Goal: Task Accomplishment & Management: Manage account settings

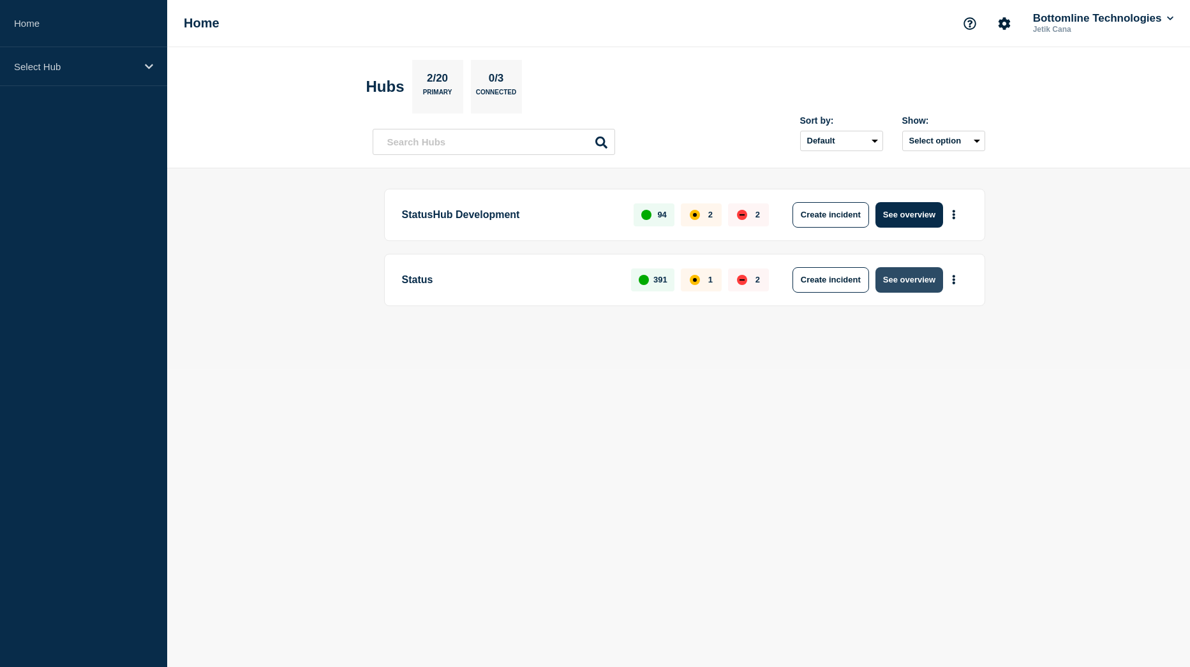
click at [905, 278] on button "See overview" at bounding box center [909, 280] width 68 height 26
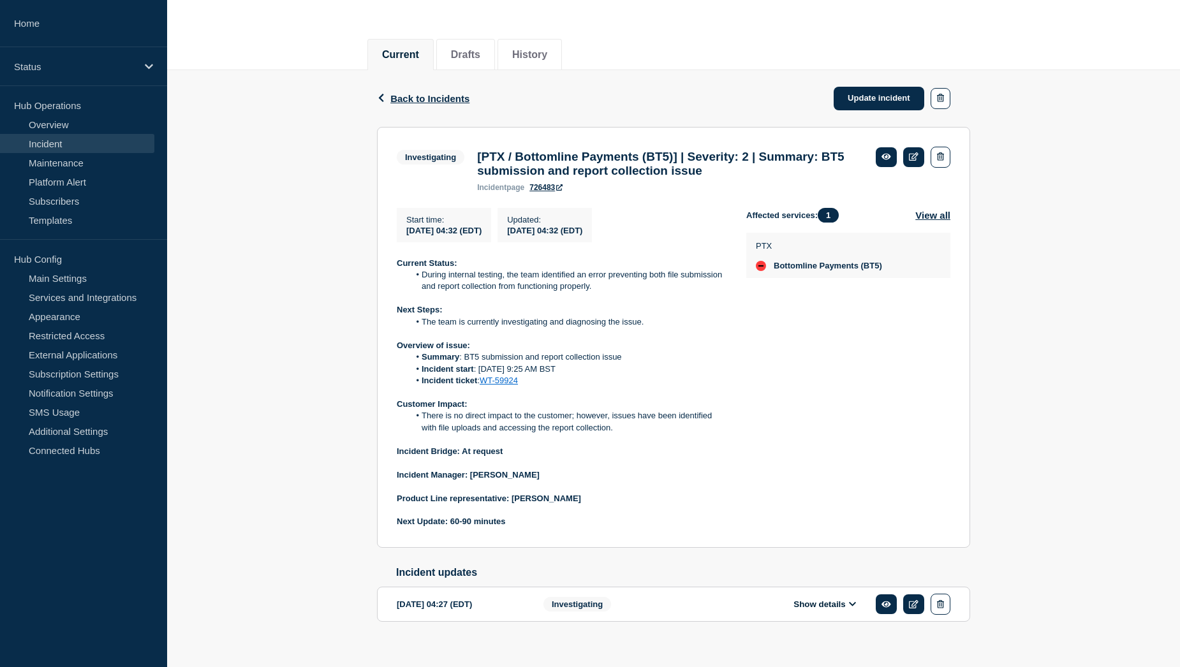
scroll to position [64, 0]
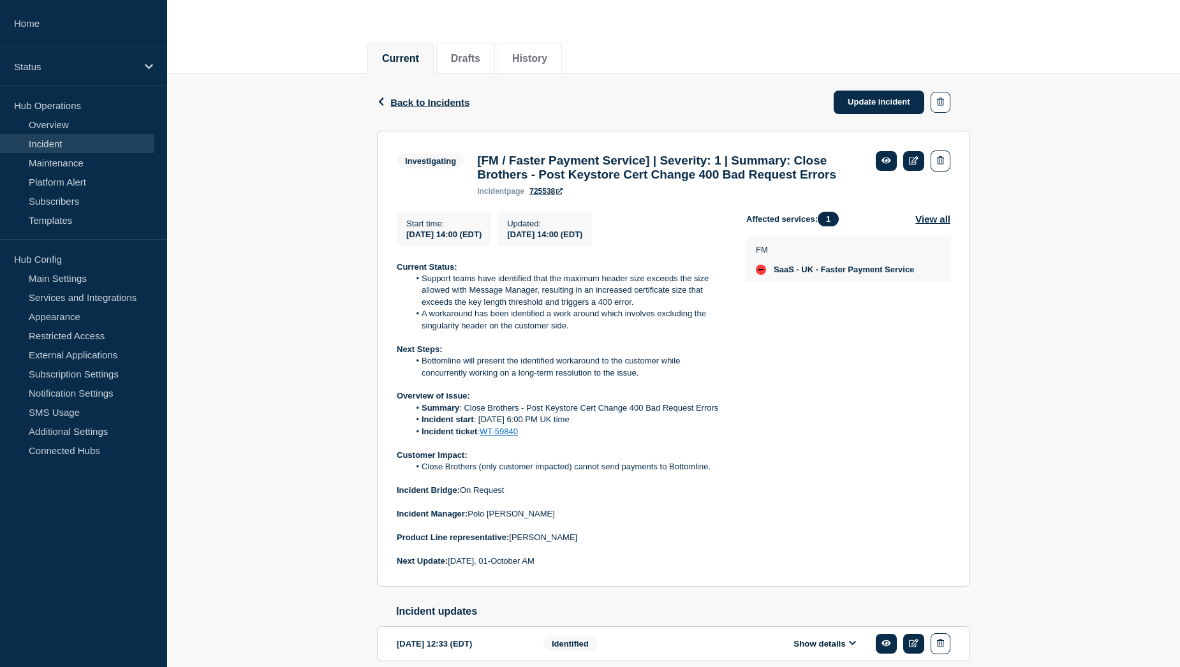
scroll to position [128, 0]
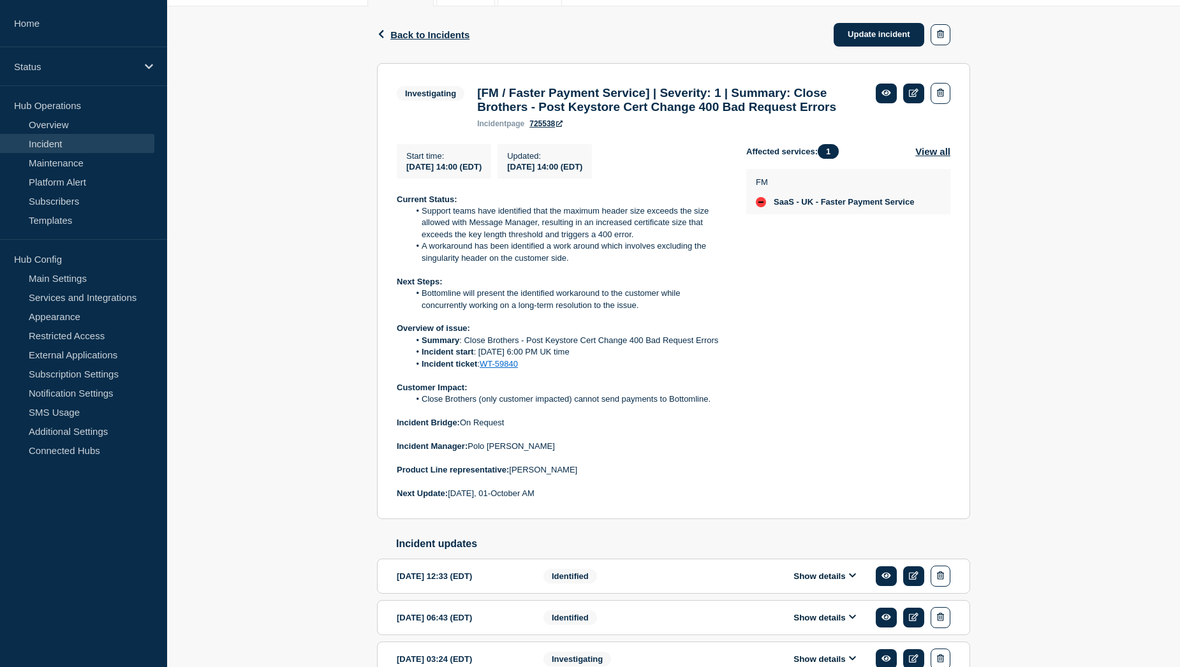
scroll to position [128, 0]
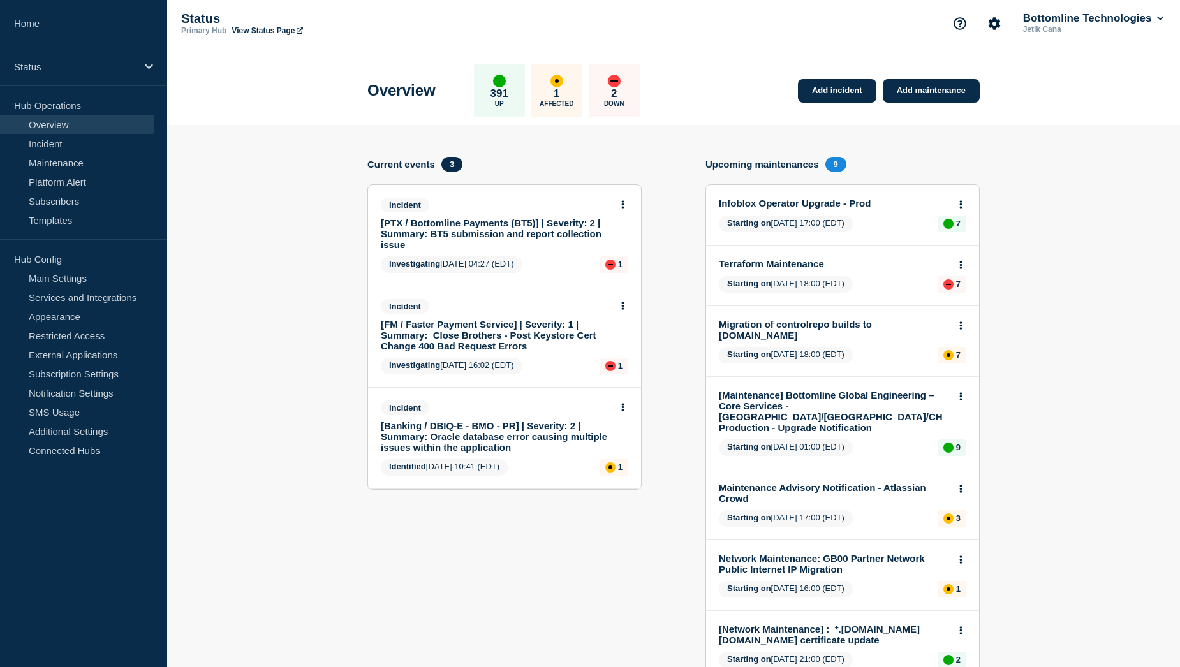
click at [489, 326] on link "[FM / Faster Payment Service] | Severity: 1 | Summary: Close Brothers - Post Ke…" at bounding box center [496, 335] width 230 height 33
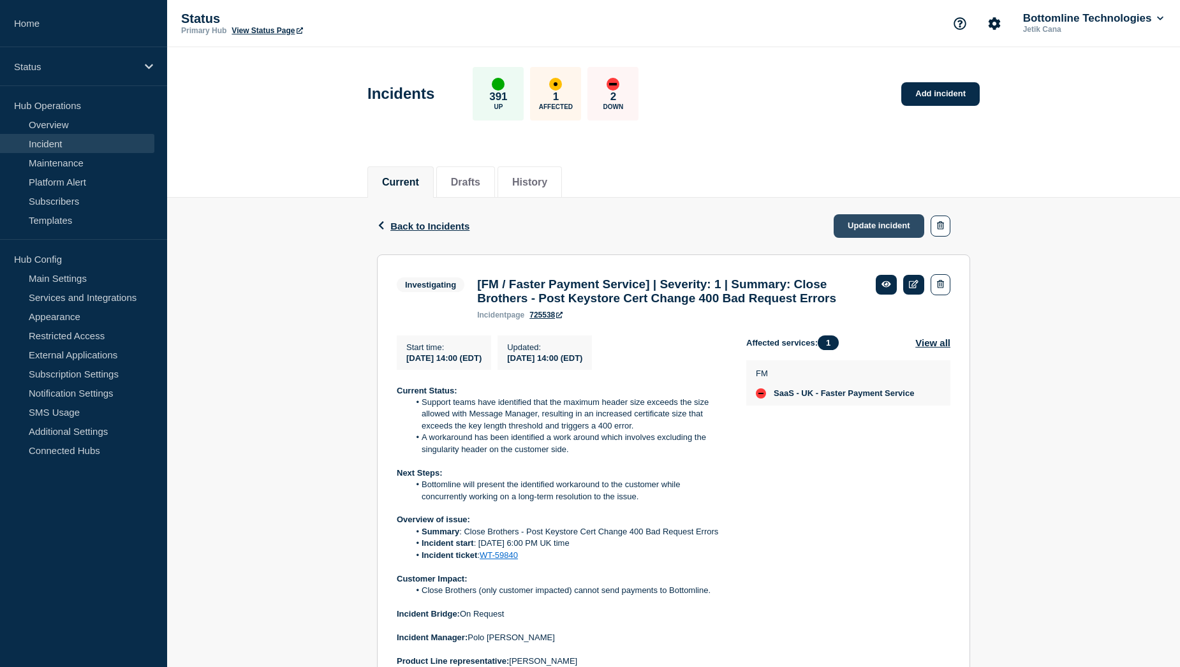
click at [884, 230] on link "Update incident" at bounding box center [879, 226] width 91 height 24
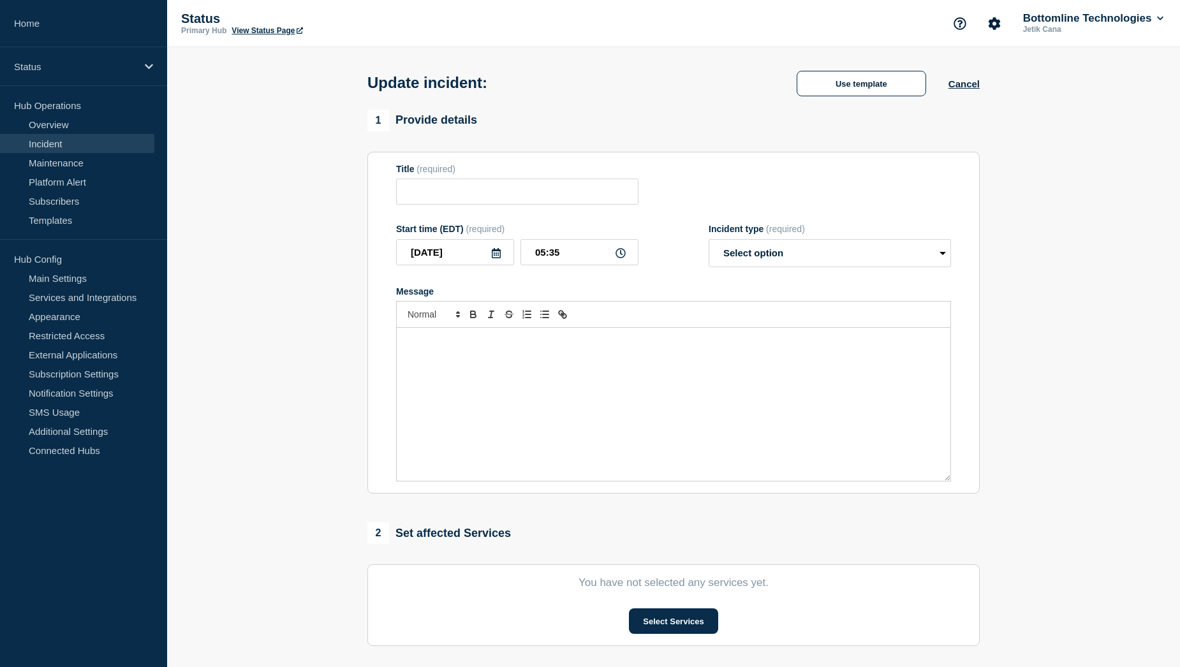
type input "[FM / Faster Payment Service] | Severity: 1 | Summary: Close Brothers - Post Ke…"
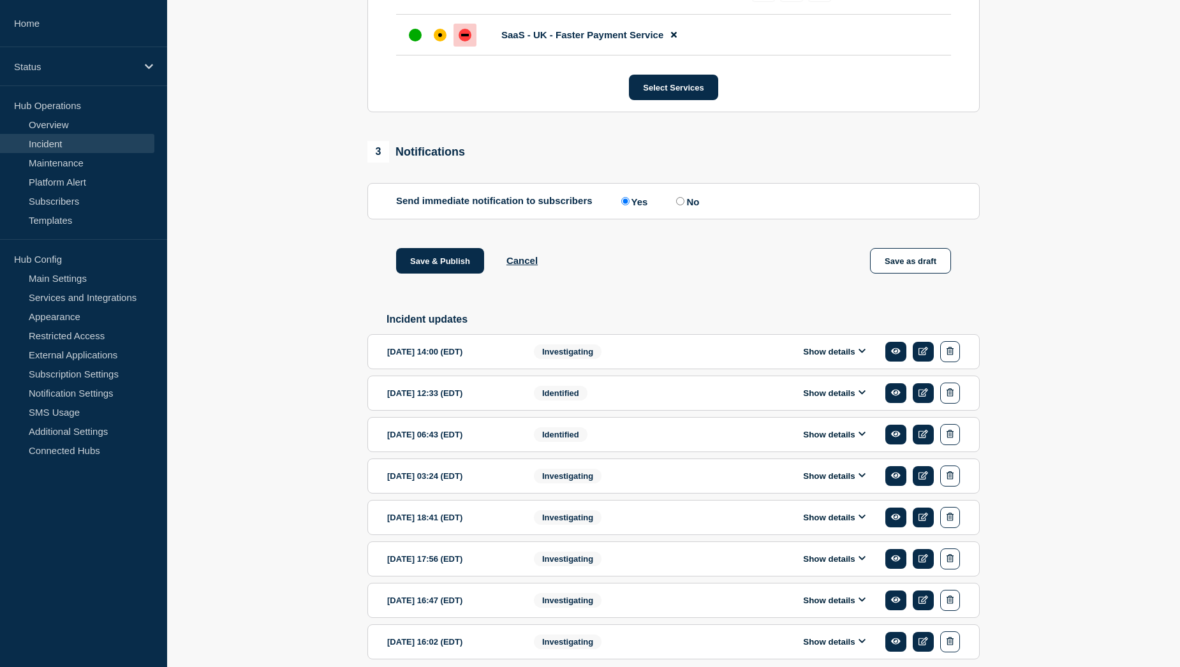
scroll to position [638, 0]
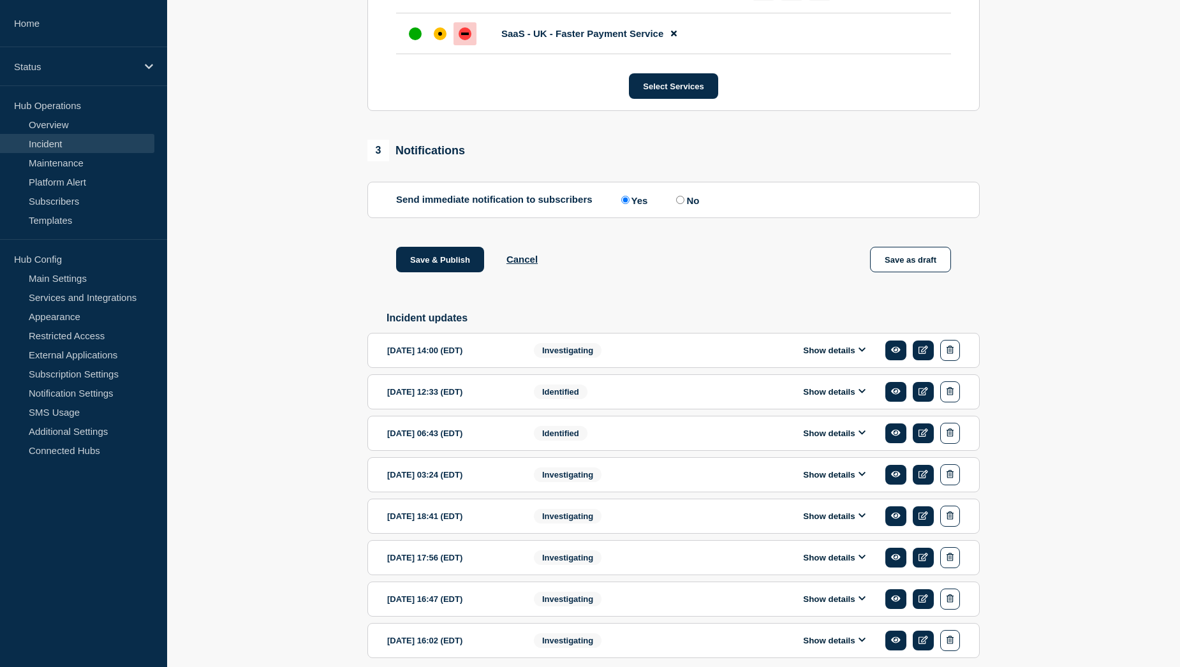
click at [813, 356] on button "Show details" at bounding box center [834, 350] width 70 height 11
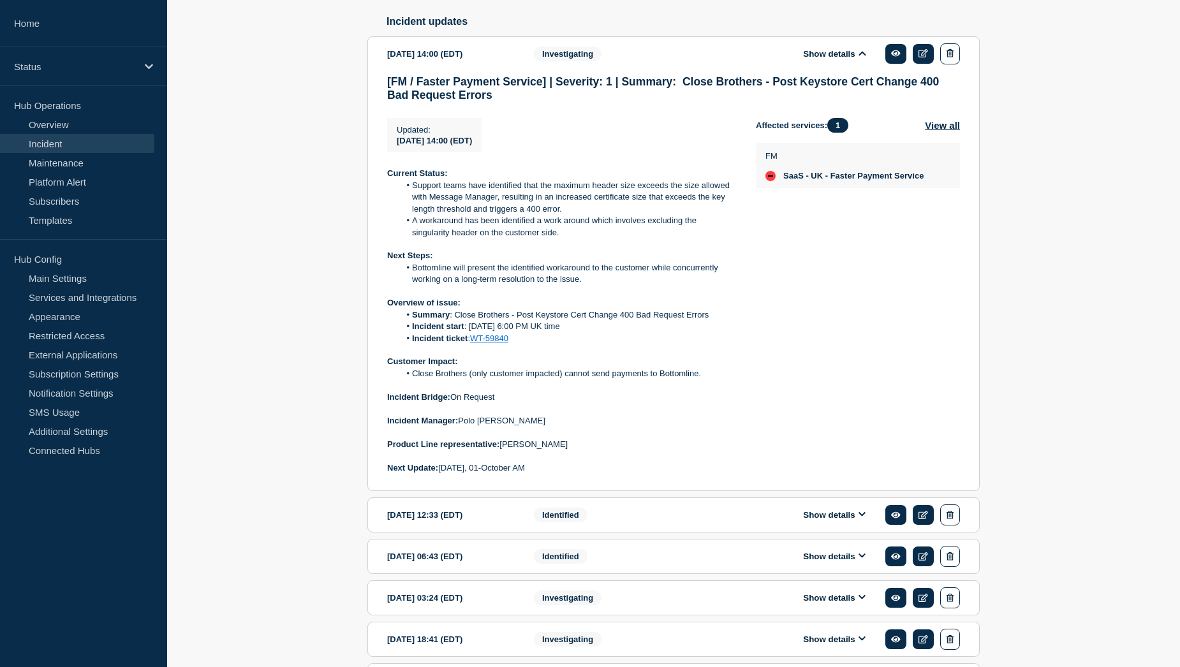
scroll to position [957, 0]
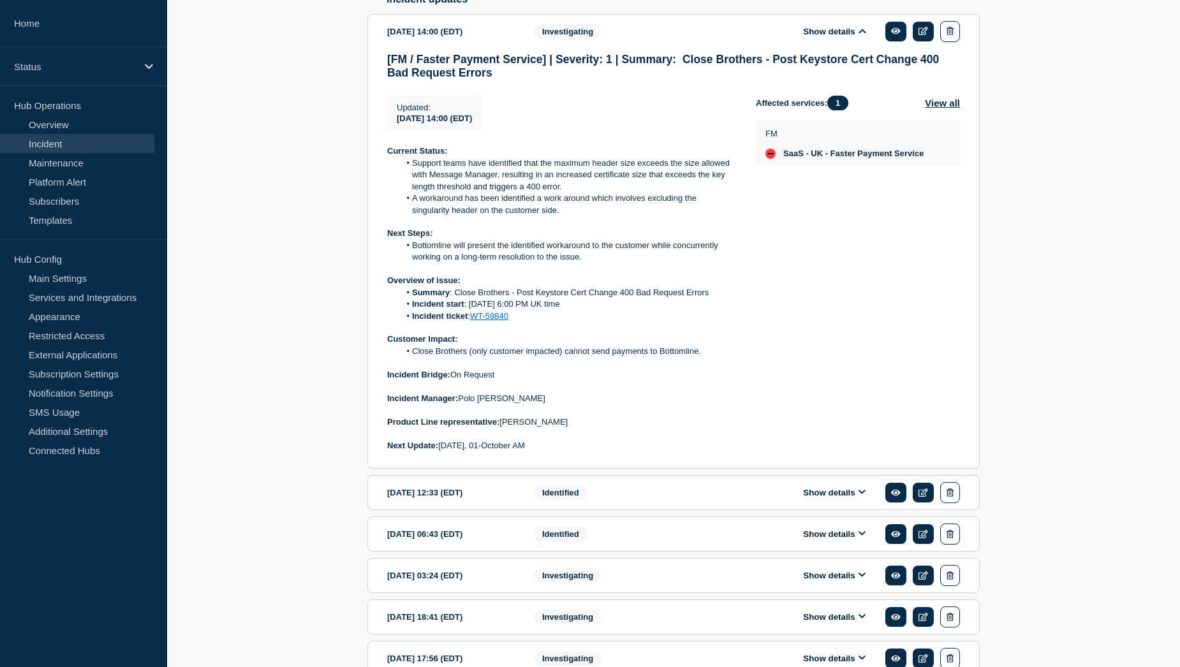
drag, startPoint x: 387, startPoint y: 164, endPoint x: 572, endPoint y: 462, distance: 350.4
click at [572, 452] on div "Current Status: Support teams have identified that the maximum header size exce…" at bounding box center [561, 298] width 348 height 306
copy div "Current Status: Support teams have identified that the maximum header size exce…"
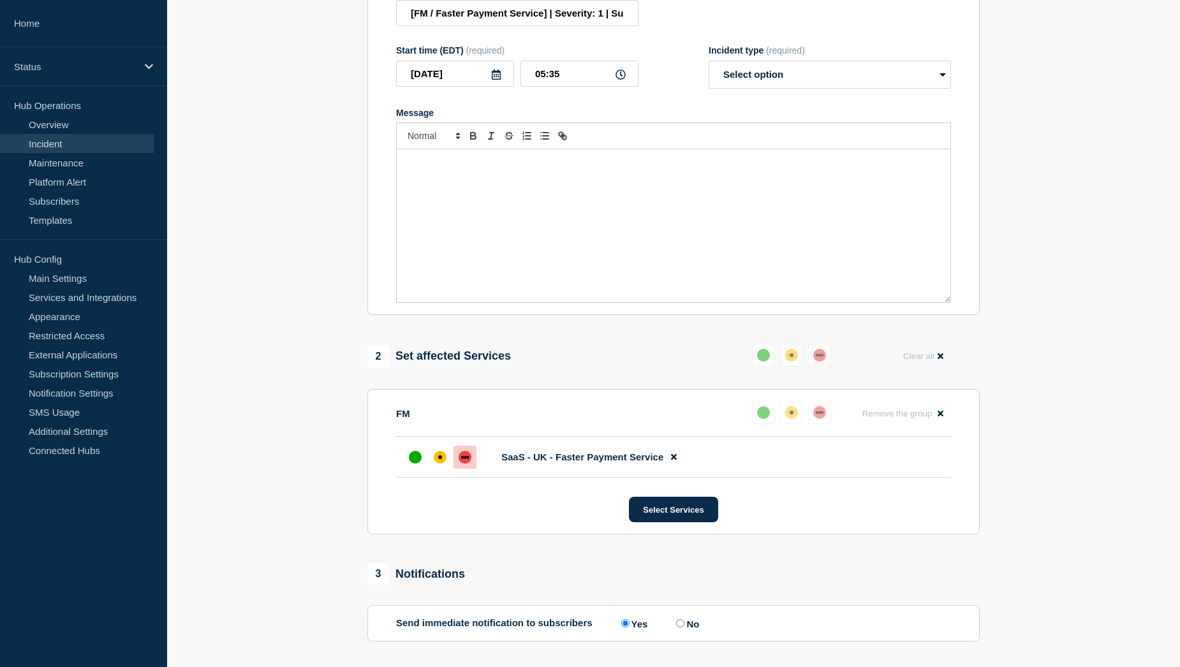
scroll to position [191, 0]
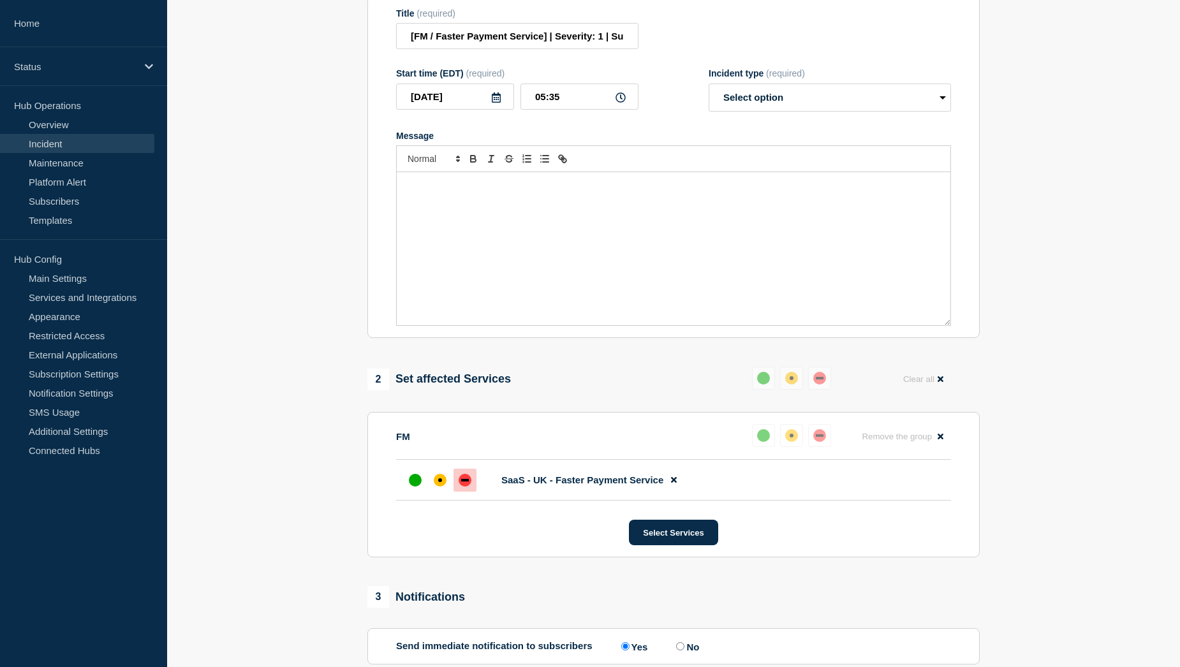
click at [424, 191] on p "Message" at bounding box center [673, 185] width 535 height 11
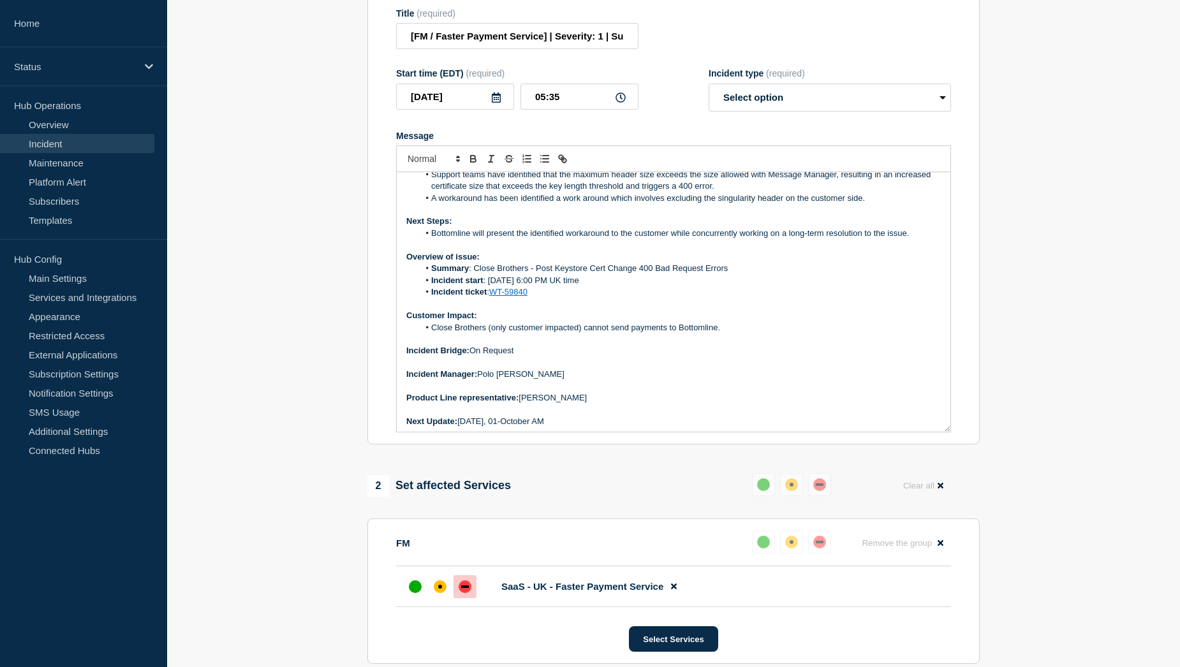
scroll to position [0, 0]
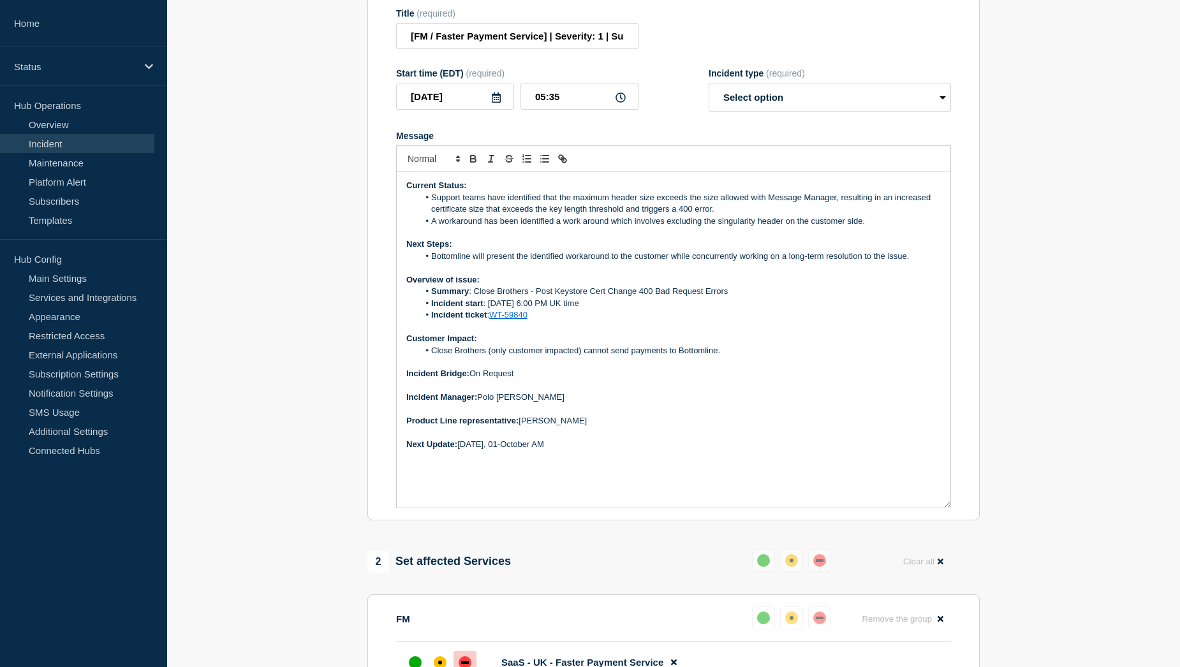
drag, startPoint x: 945, startPoint y: 329, endPoint x: 926, endPoint y: 512, distance: 183.5
click at [926, 508] on div "Current Status: Support teams have identified that the maximum header size exce…" at bounding box center [674, 340] width 554 height 336
drag, startPoint x: 567, startPoint y: 452, endPoint x: 461, endPoint y: 449, distance: 106.6
click at [461, 449] on p "Next Update: [DATE], 01-October AM" at bounding box center [673, 444] width 535 height 11
drag, startPoint x: 534, startPoint y: 408, endPoint x: 480, endPoint y: 407, distance: 53.6
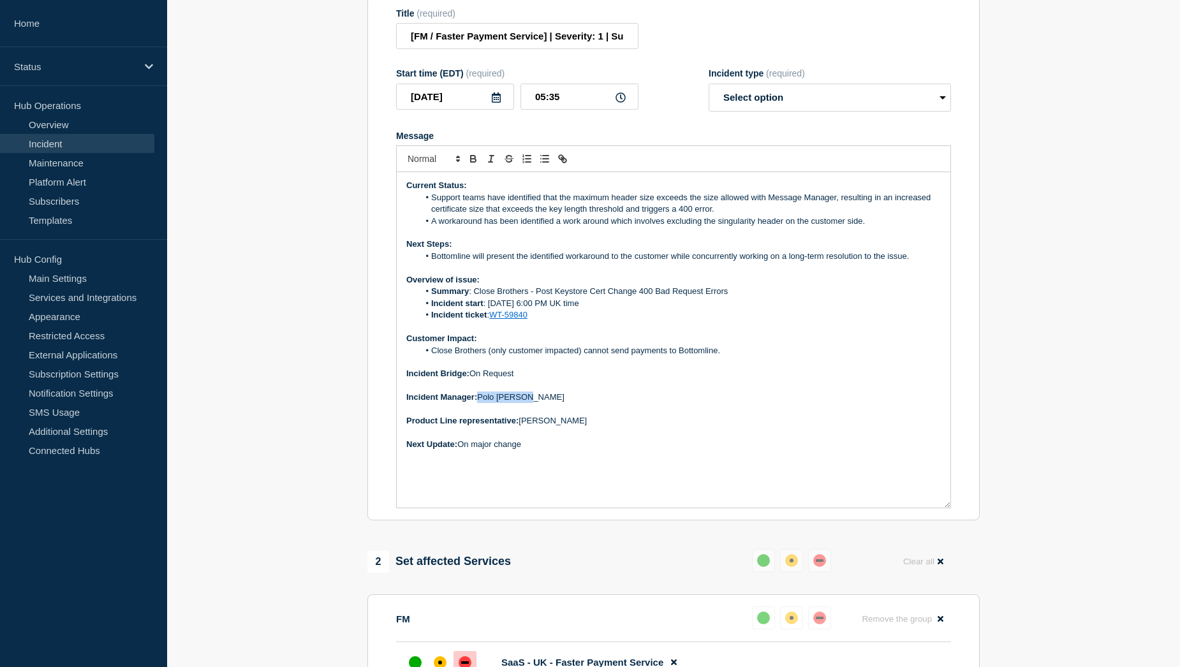
click at [480, 403] on p "Incident Manager: [PERSON_NAME]" at bounding box center [673, 397] width 535 height 11
click at [527, 450] on p "Next Update: On major change" at bounding box center [673, 444] width 535 height 11
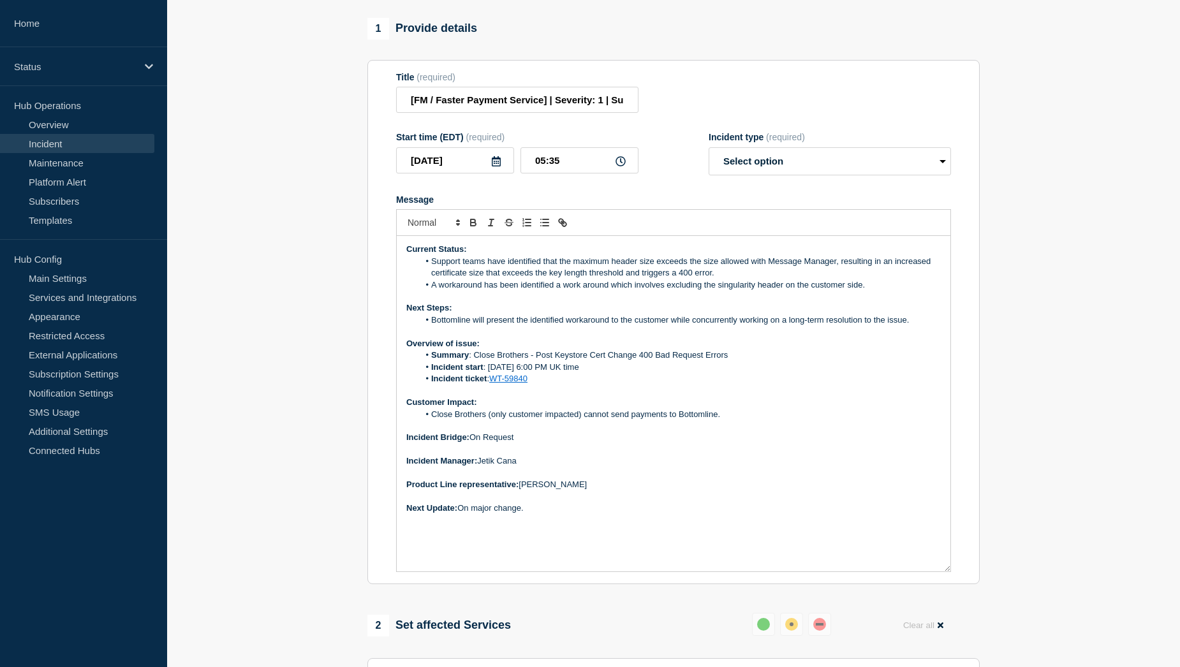
scroll to position [64, 0]
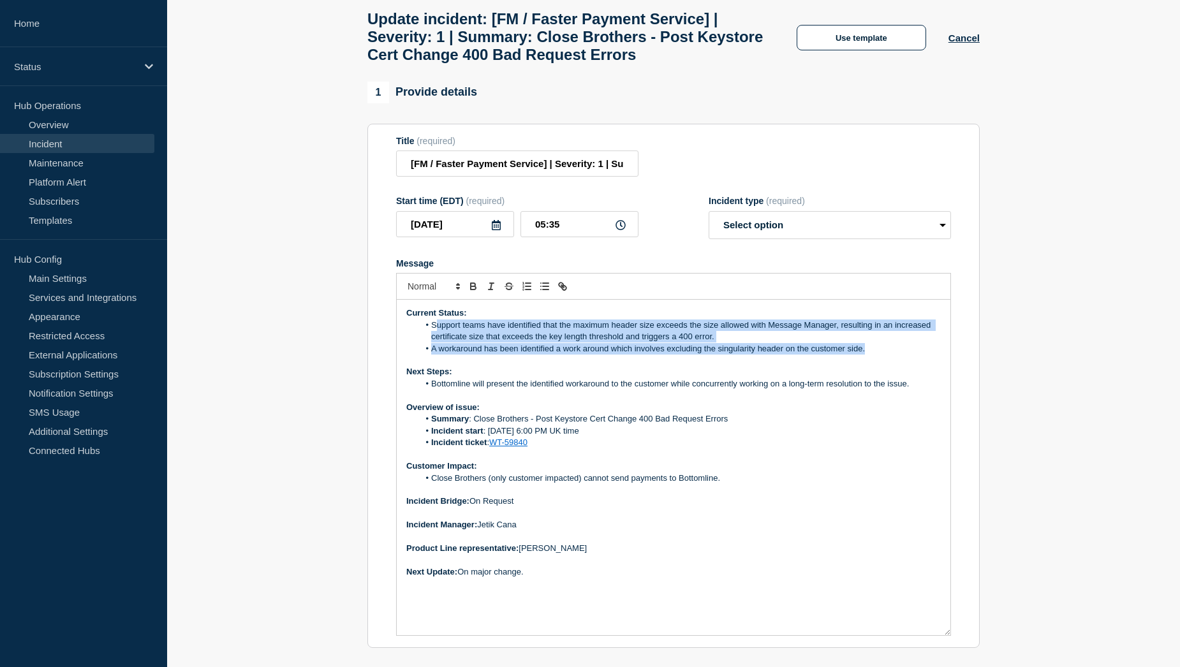
drag, startPoint x: 870, startPoint y: 359, endPoint x: 437, endPoint y: 338, distance: 433.7
click at [437, 338] on ol "Support teams have identified that the maximum header size exceeds the size all…" at bounding box center [673, 337] width 535 height 35
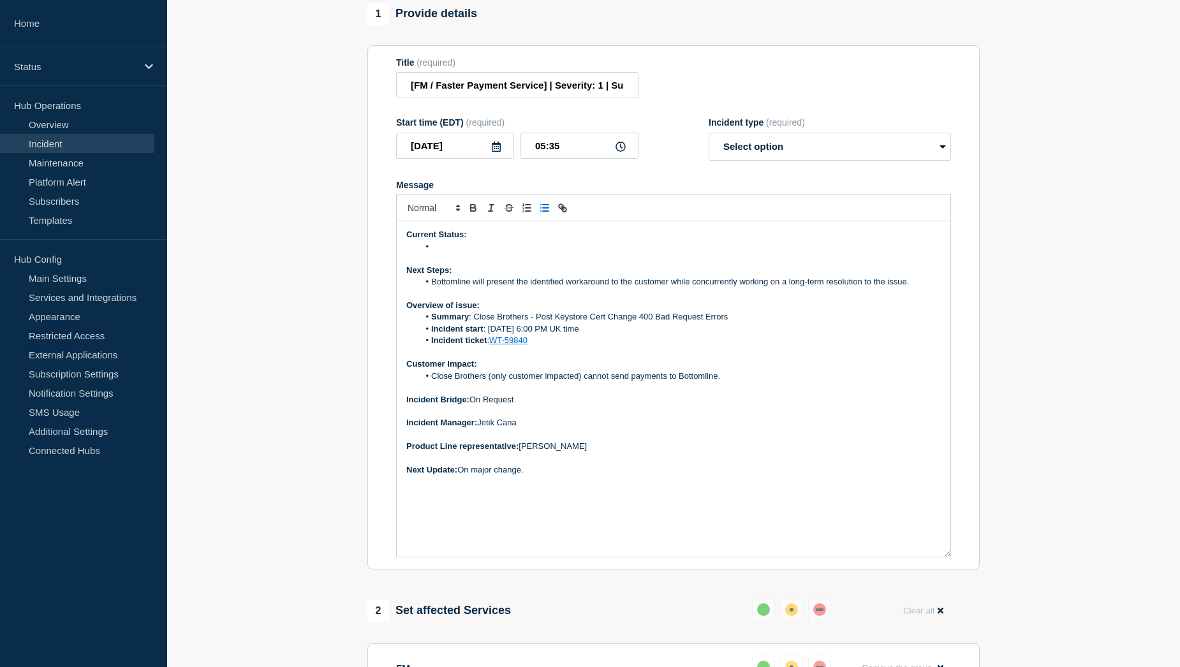
scroll to position [128, 0]
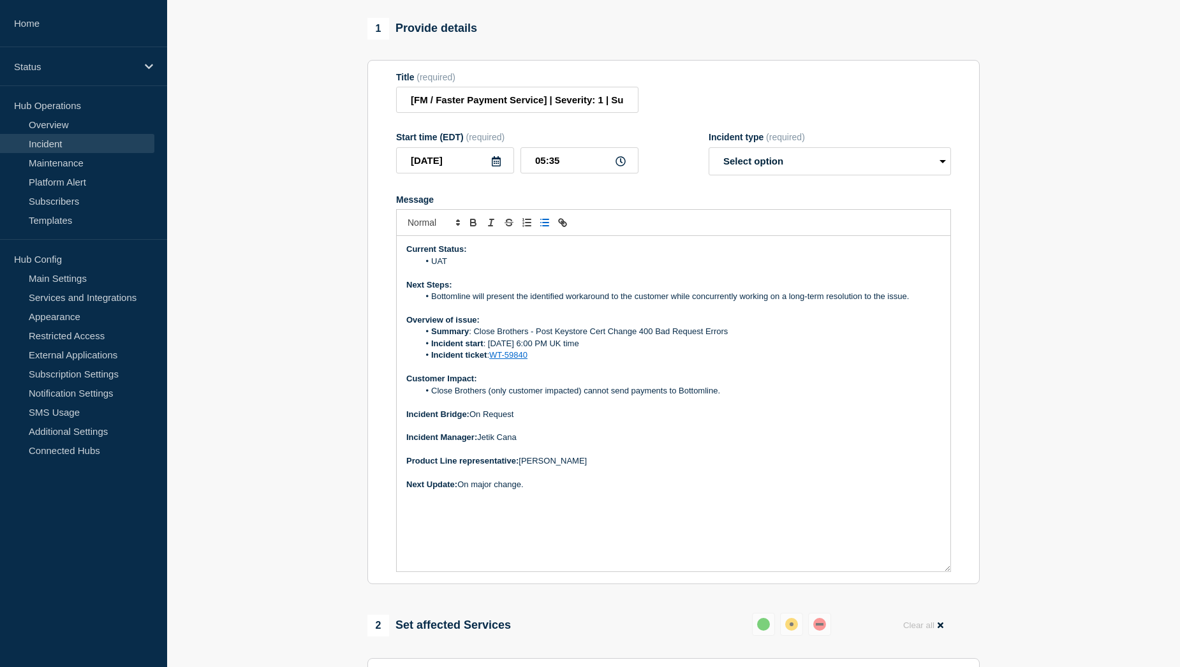
click at [448, 267] on li "UAT" at bounding box center [680, 261] width 523 height 11
drag, startPoint x: 448, startPoint y: 271, endPoint x: 436, endPoint y: 271, distance: 12.1
click at [436, 267] on li "UAT" at bounding box center [680, 261] width 523 height 11
drag, startPoint x: 560, startPoint y: 272, endPoint x: 585, endPoint y: 272, distance: 24.9
click at [560, 267] on li "Hotfix applied and validated in UAT." at bounding box center [680, 261] width 523 height 11
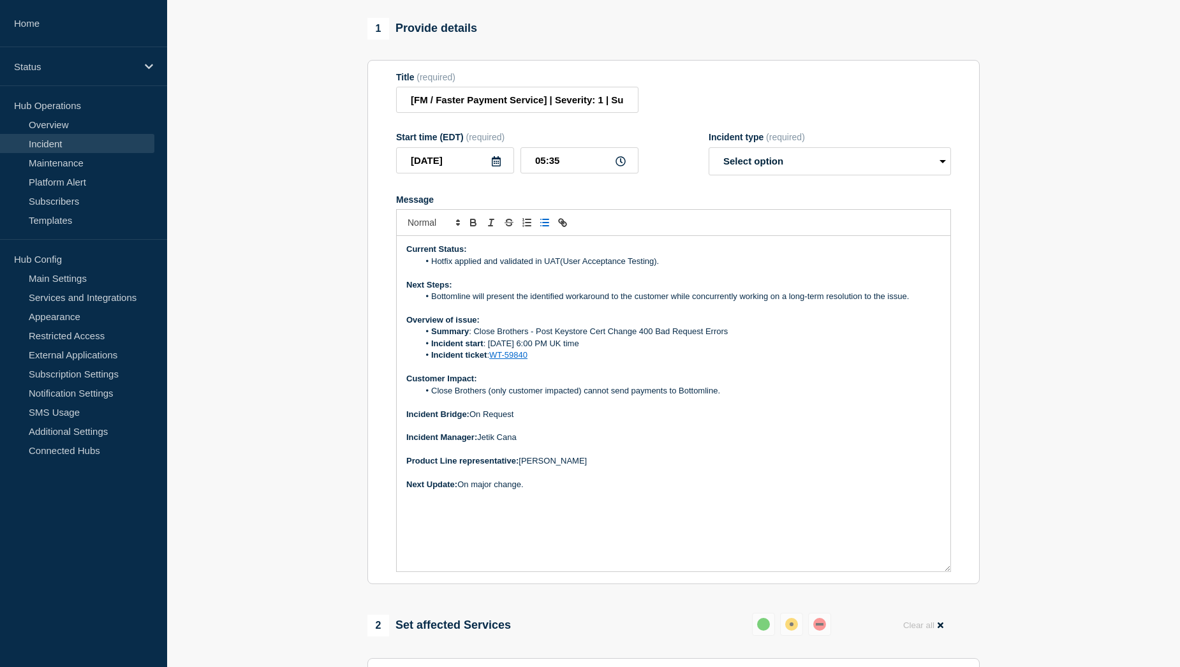
click at [669, 267] on li "Hotfix applied and validated in UAT(User Acceptance Testing)." at bounding box center [680, 261] width 523 height 11
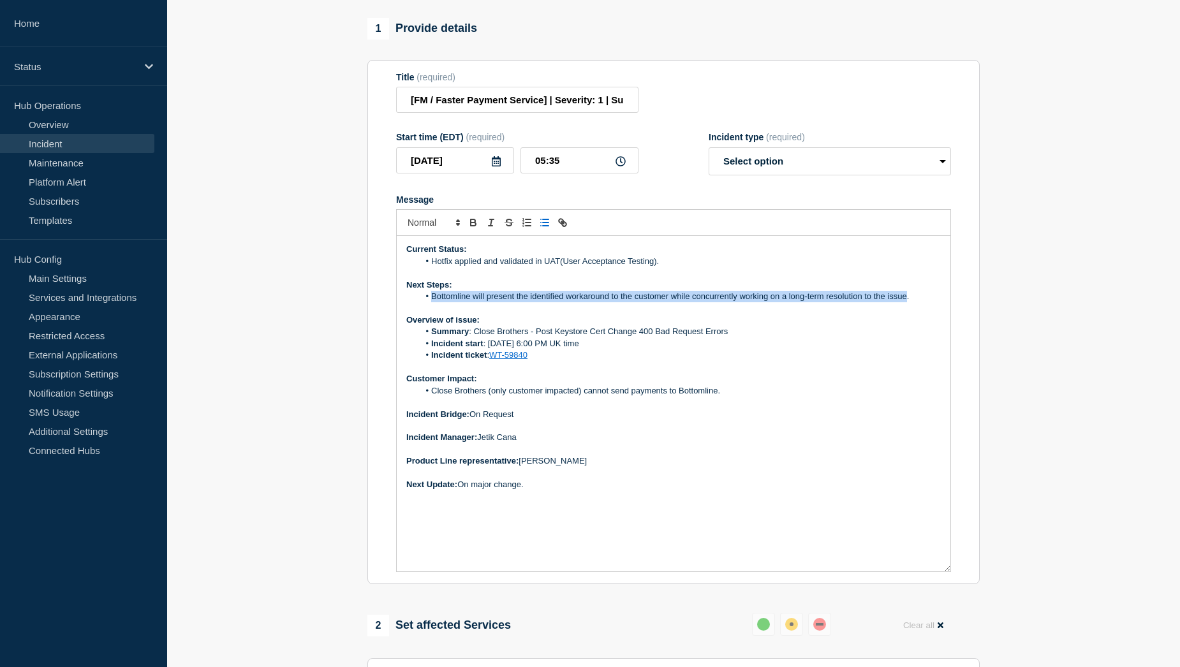
drag, startPoint x: 432, startPoint y: 305, endPoint x: 907, endPoint y: 304, distance: 475.3
click at [907, 302] on li "Bottomline will present the identified workaround to the customer while concurr…" at bounding box center [680, 296] width 523 height 11
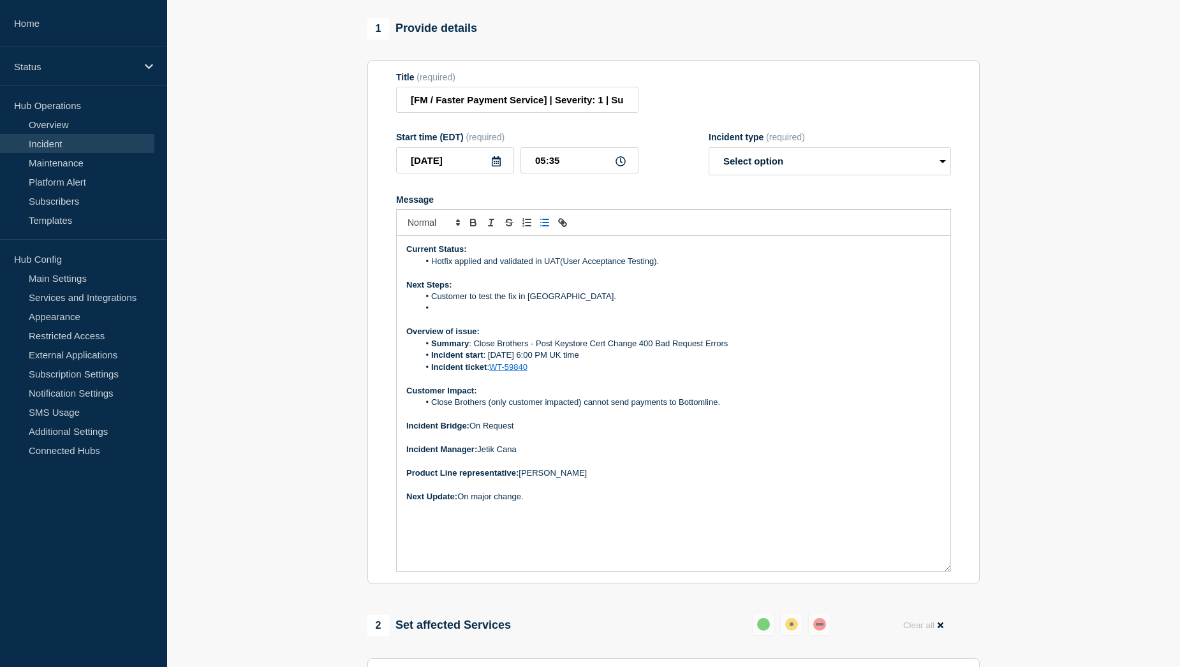
click at [446, 314] on li "Message" at bounding box center [680, 307] width 523 height 11
click at [787, 175] on select "Select option Investigating Identified Monitoring Resolved" at bounding box center [830, 161] width 242 height 28
select select "identified"
click at [709, 156] on select "Select option Investigating Identified Monitoring Resolved" at bounding box center [830, 161] width 242 height 28
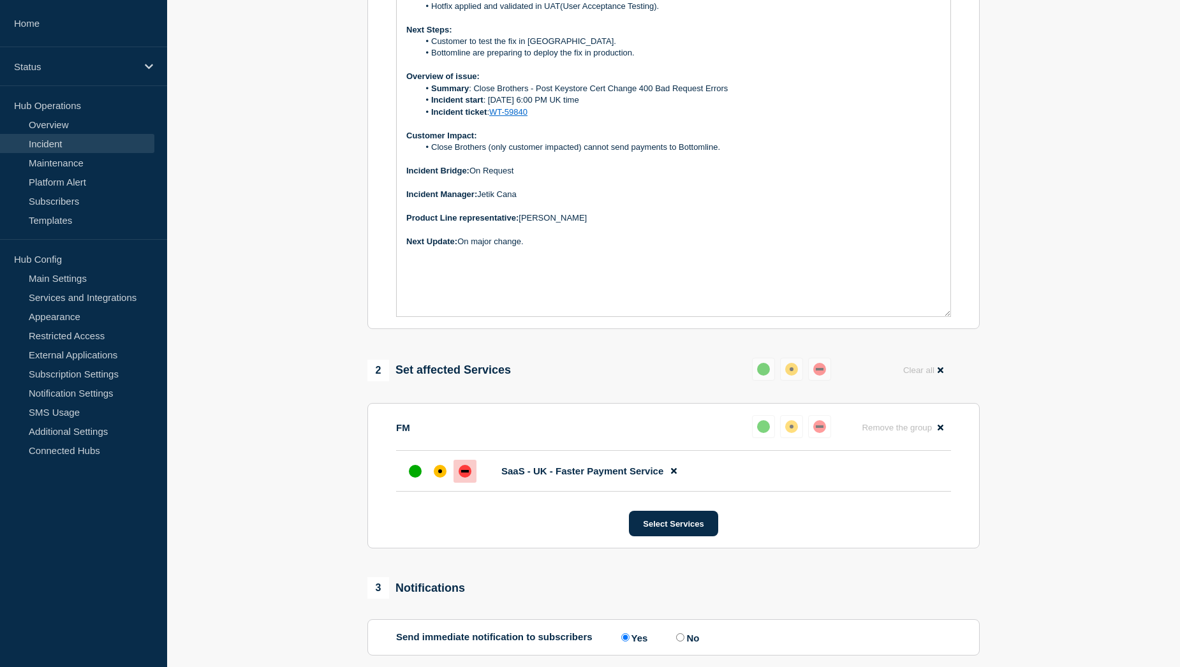
scroll to position [510, 0]
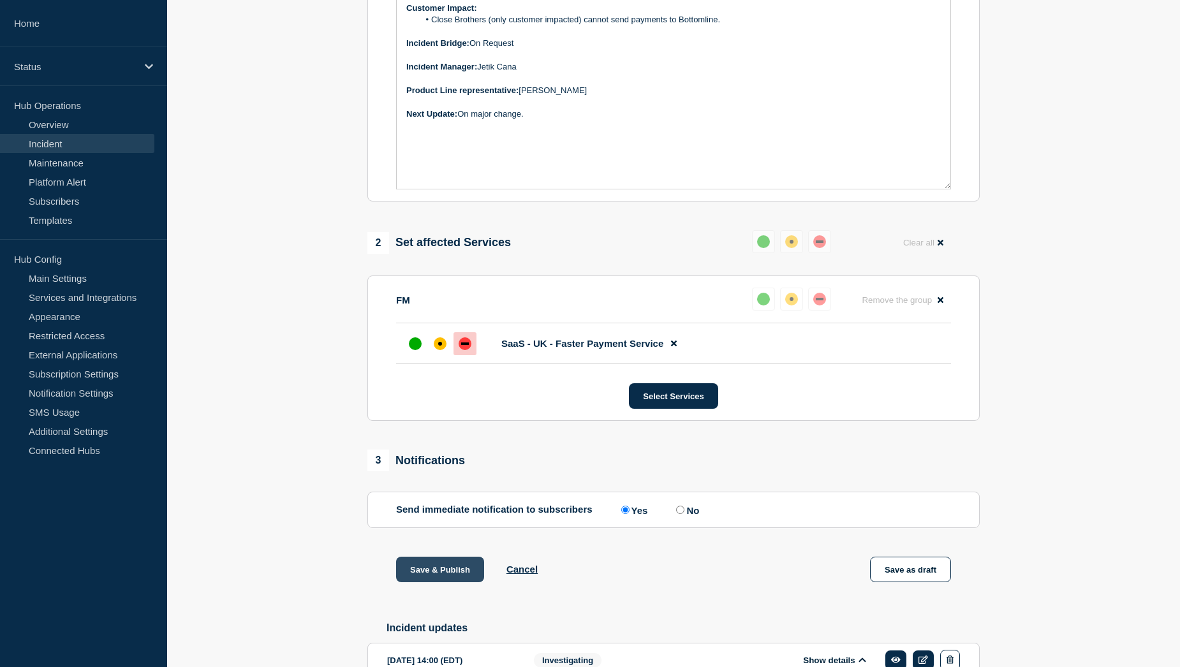
click at [420, 583] on button "Save & Publish" at bounding box center [440, 570] width 88 height 26
